Goal: Transaction & Acquisition: Book appointment/travel/reservation

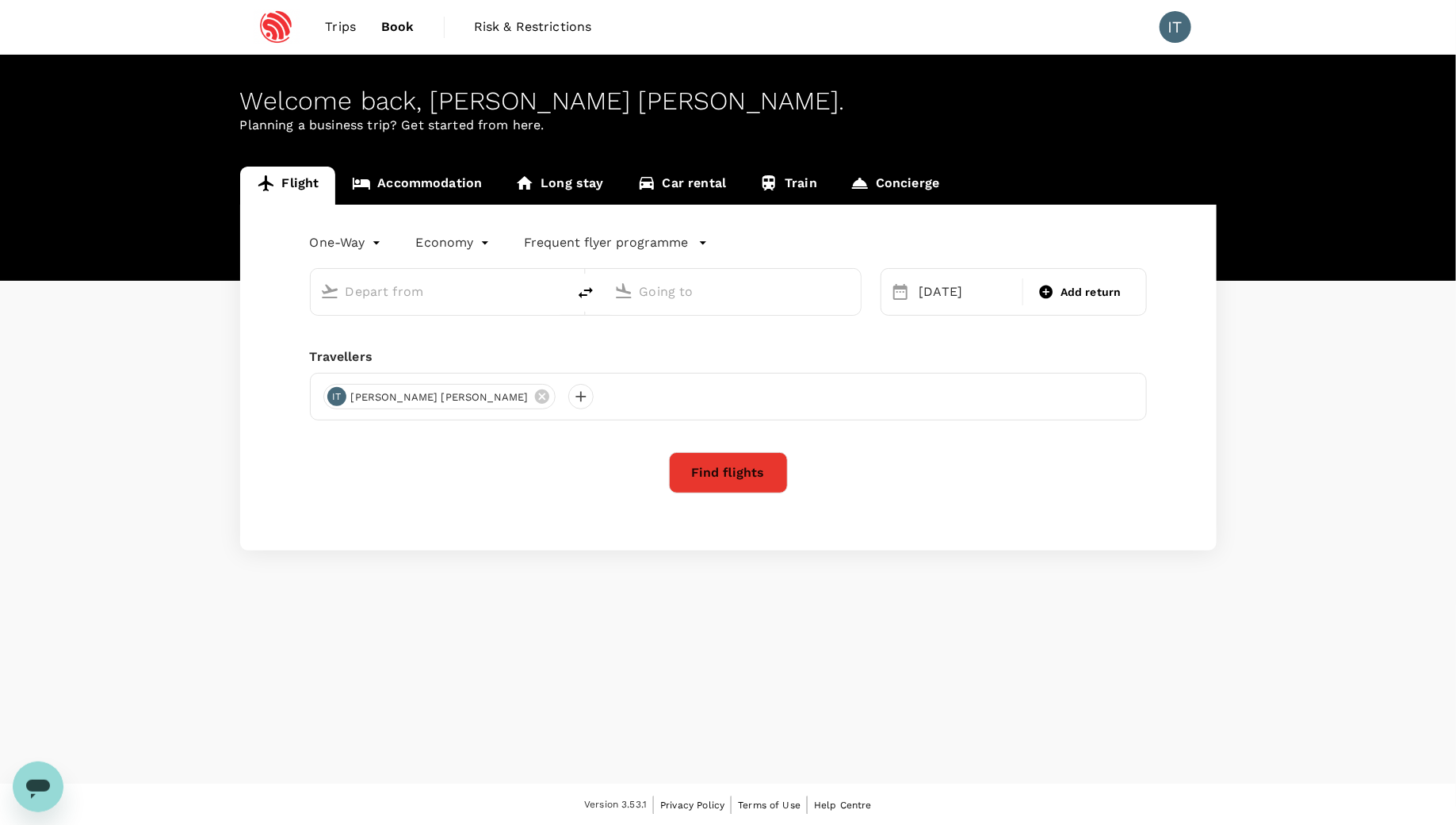
type input "premium-economy"
type input "San Francisco Intl (SFO)"
type input "Singapore Changi (SIN)"
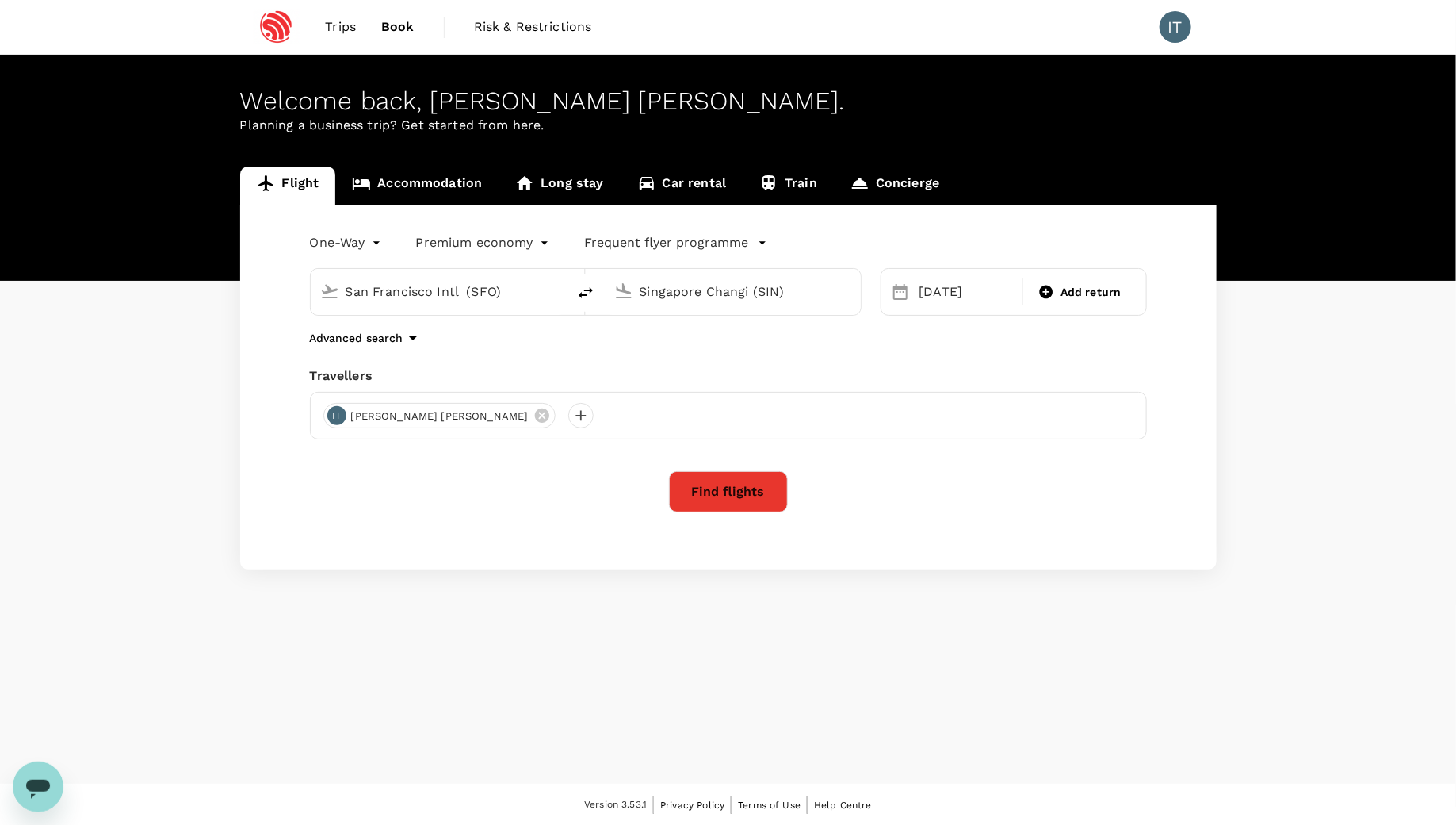
click at [329, 31] on span "Trips" at bounding box center [340, 27] width 31 height 19
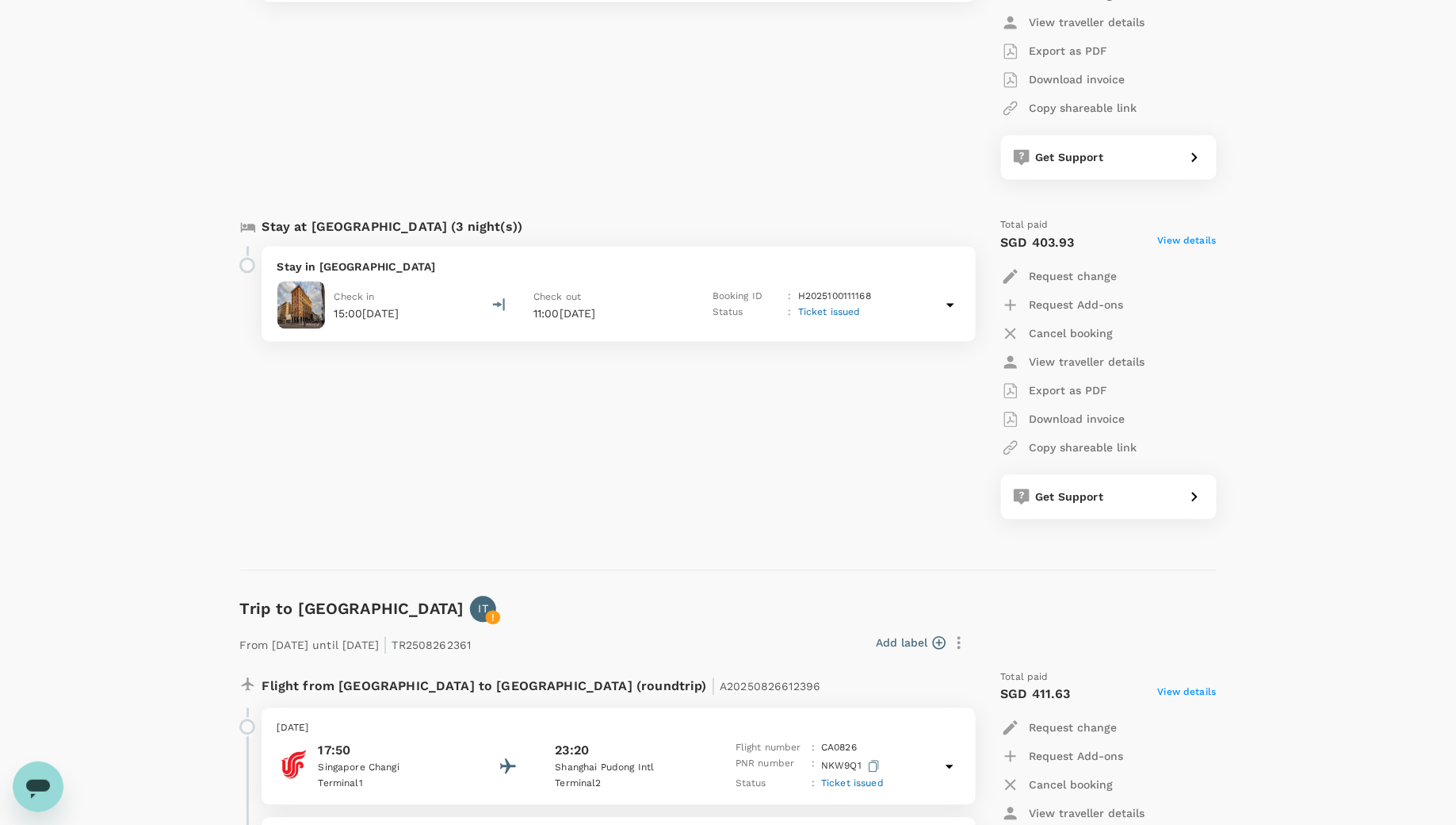
scroll to position [1776, 0]
